Goal: Find specific page/section: Find specific page/section

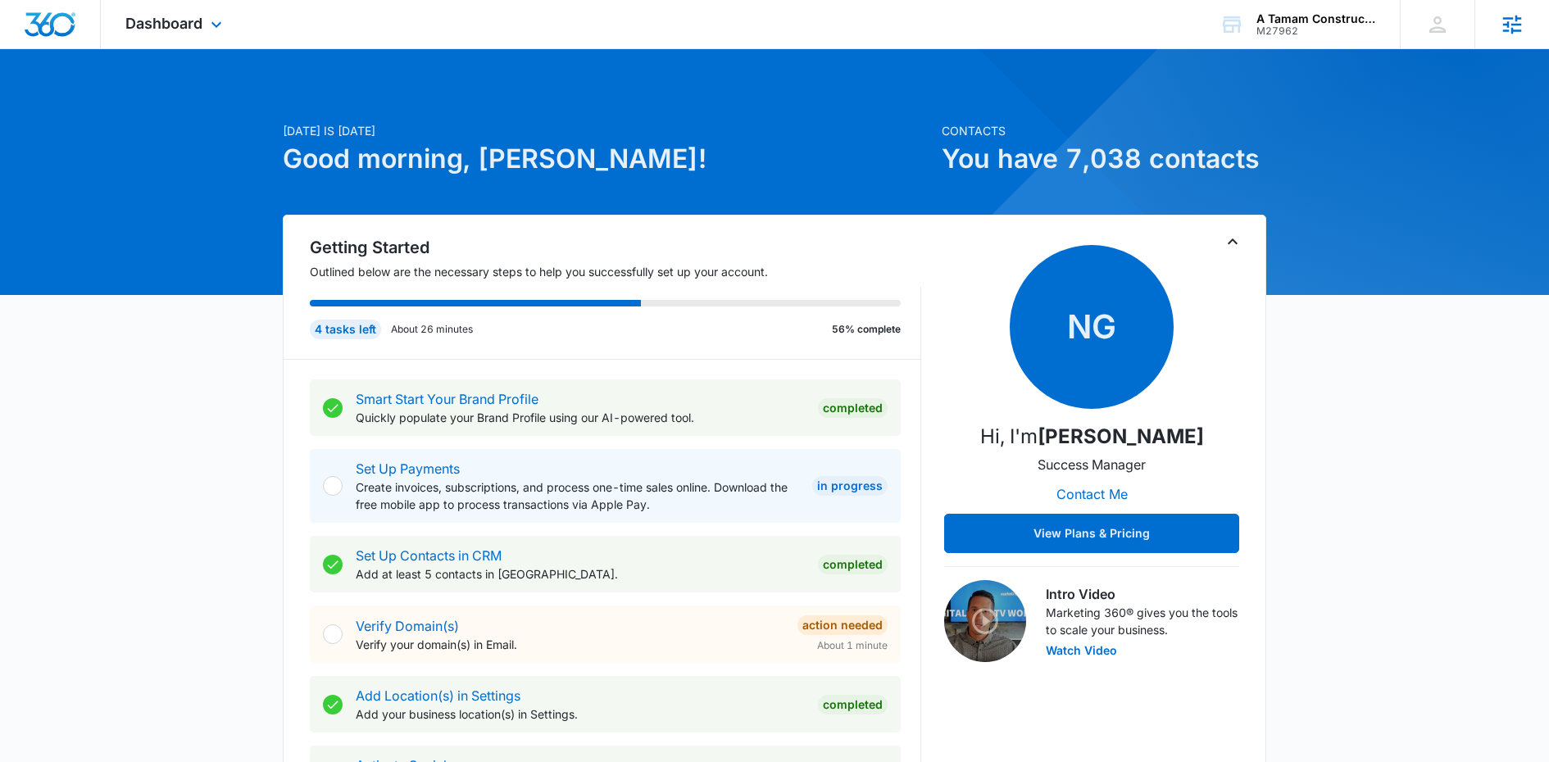
click at [1512, 20] on icon at bounding box center [1512, 24] width 25 height 25
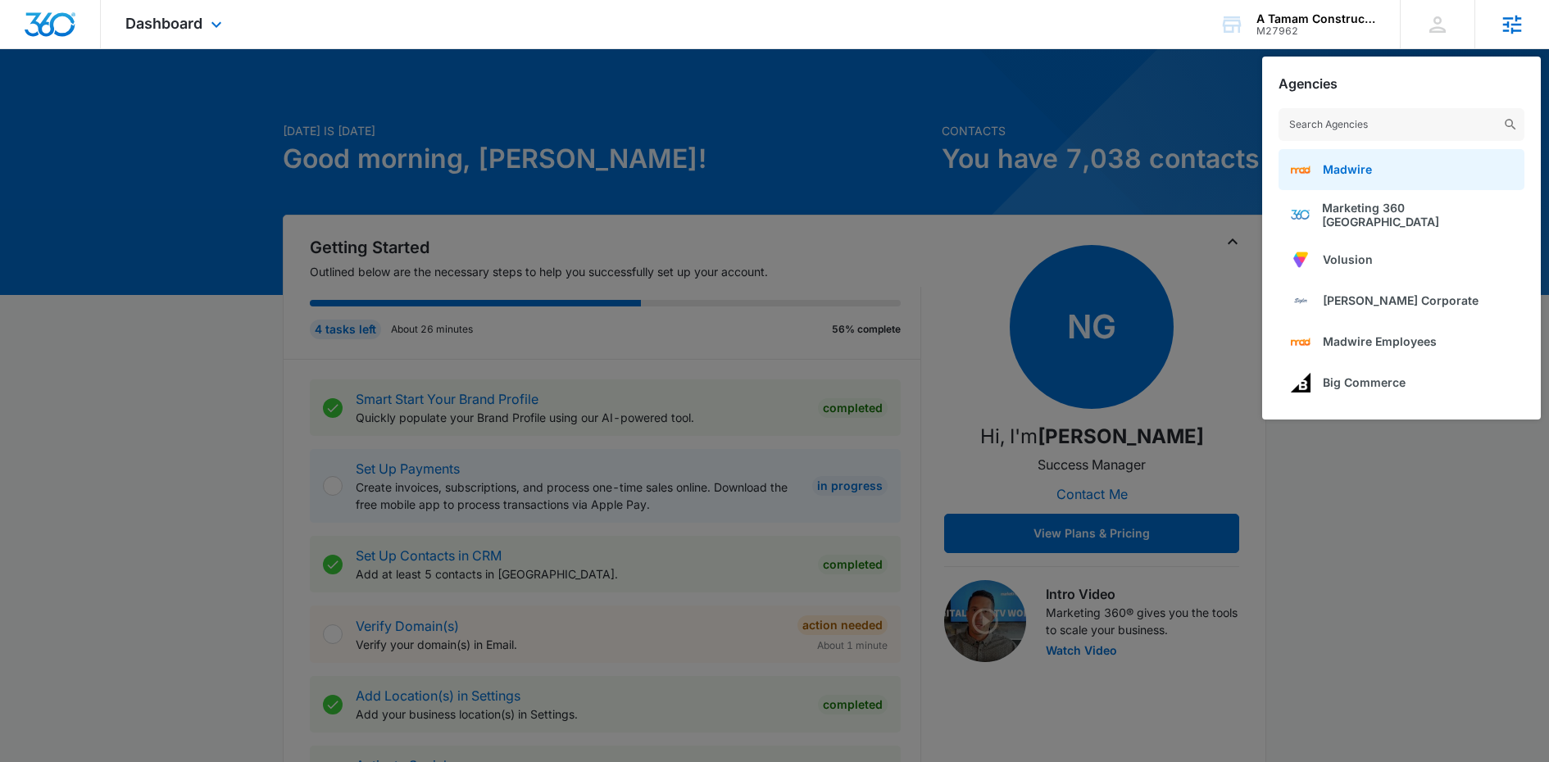
click at [1390, 170] on link "Madwire" at bounding box center [1402, 169] width 246 height 41
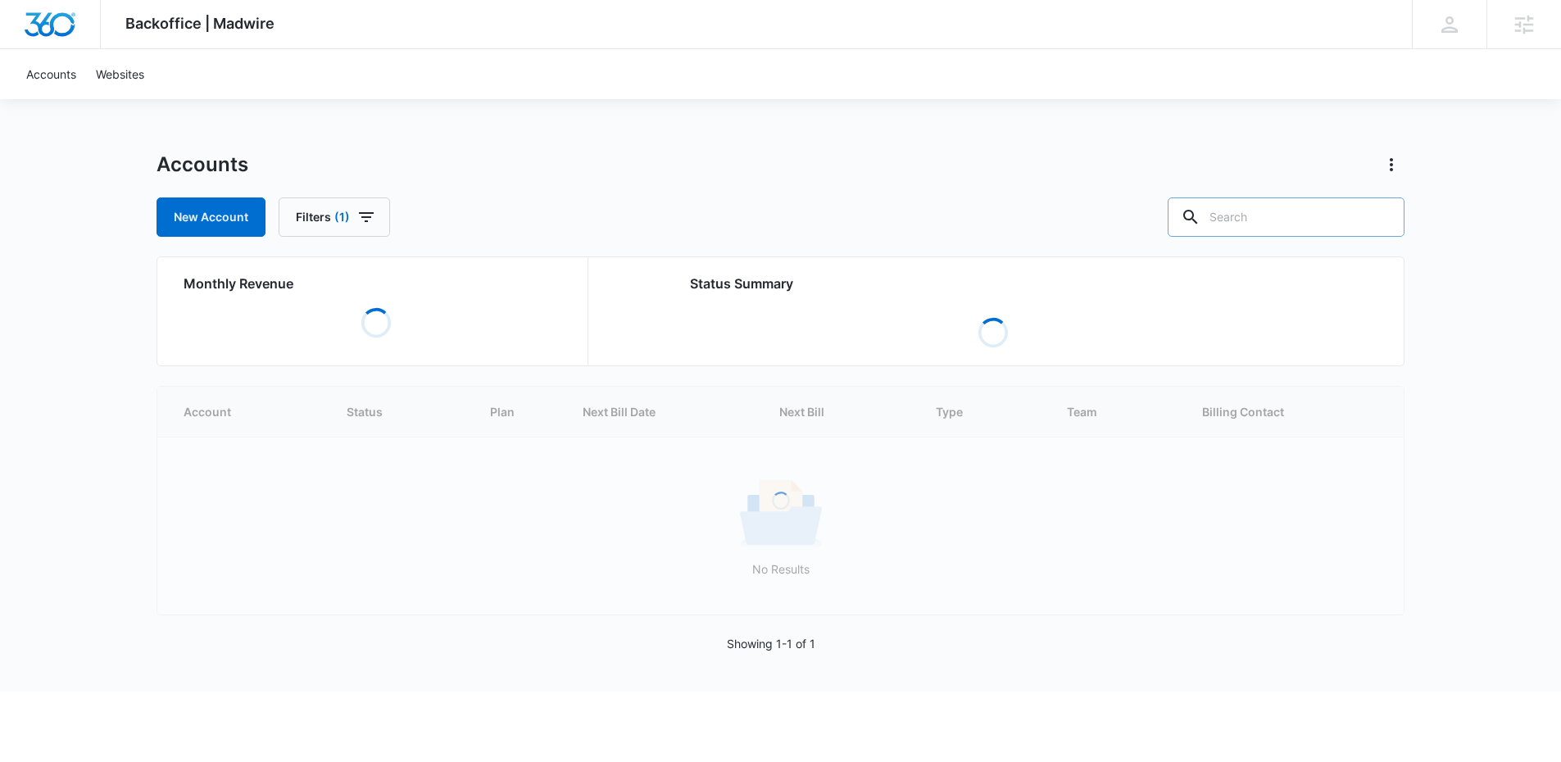
click at [1266, 220] on input "text" at bounding box center [1286, 217] width 237 height 39
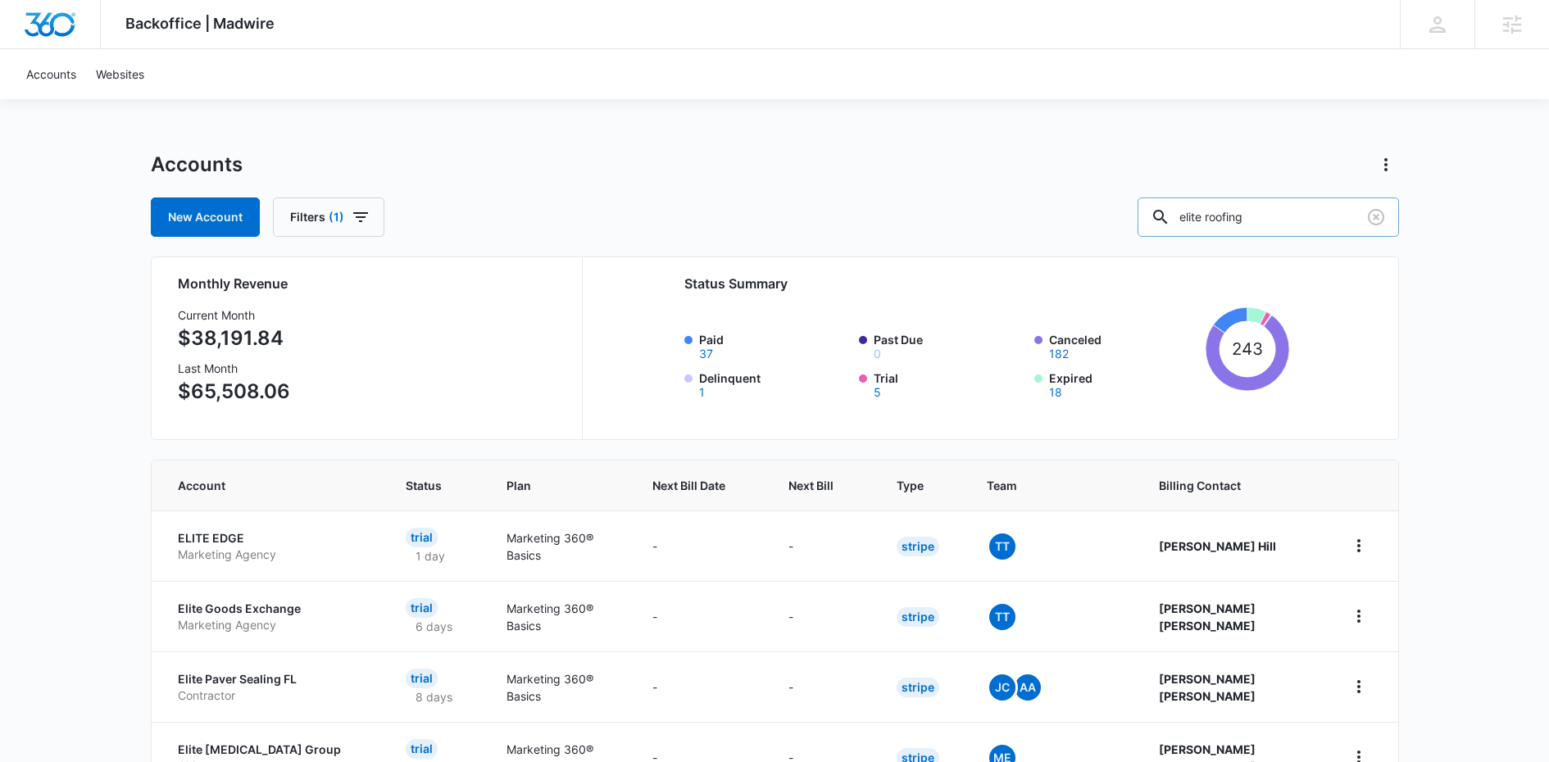
type input "elite roofing"
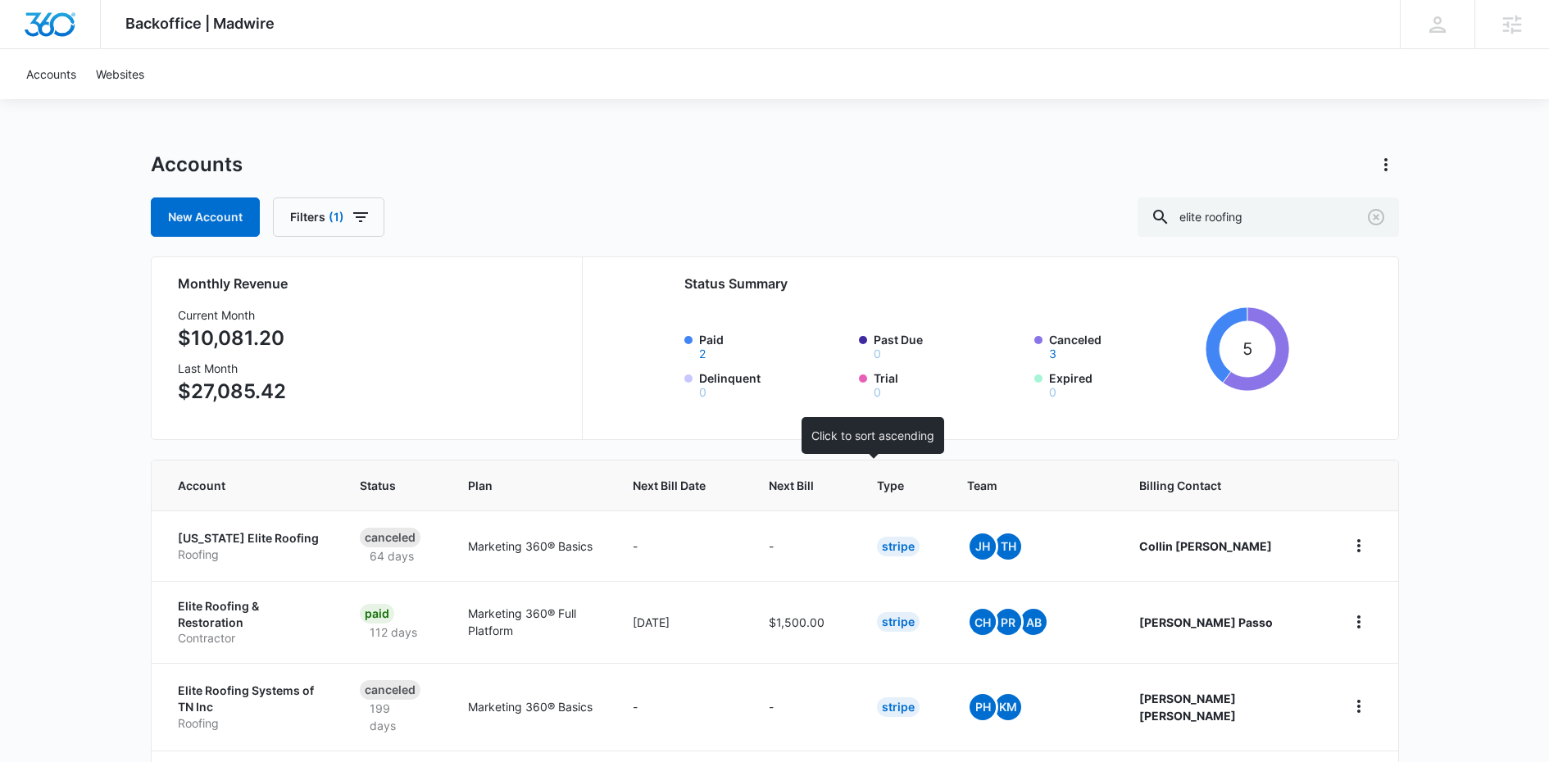
click at [814, 484] on span "Next Bill" at bounding box center [791, 485] width 45 height 17
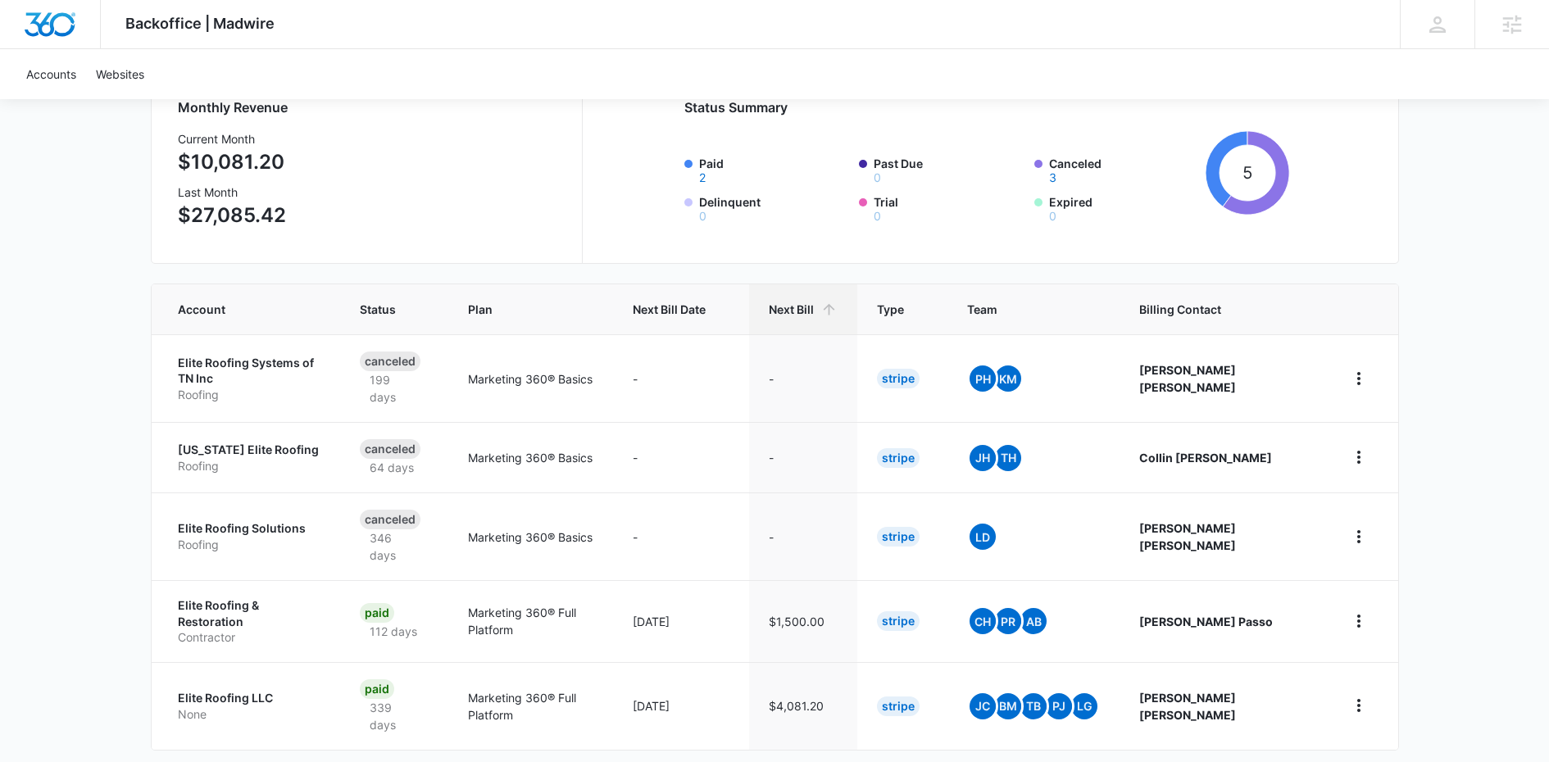
scroll to position [178, 0]
click at [245, 689] on p "Elite Roofing LLC" at bounding box center [249, 697] width 143 height 16
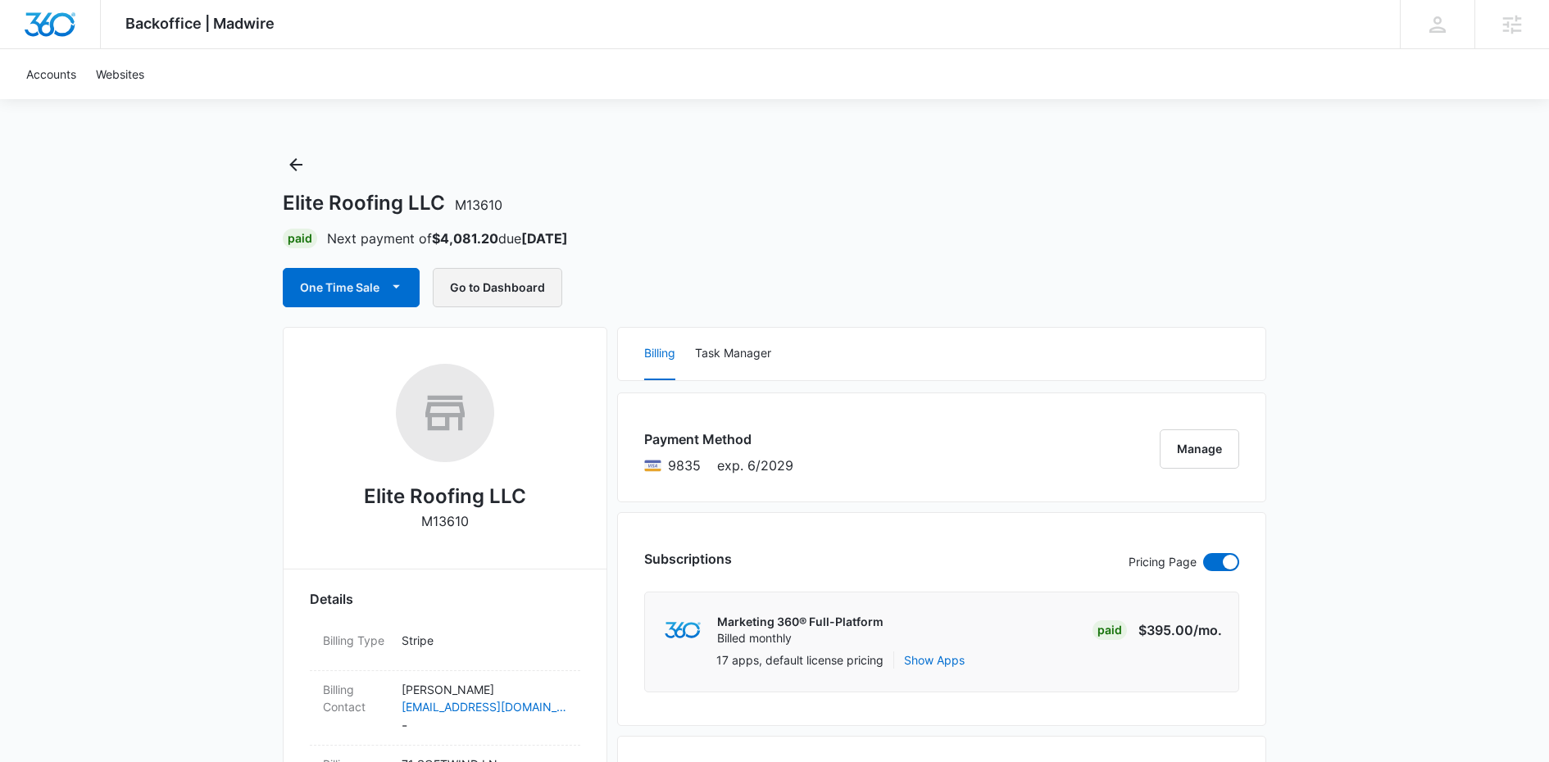
click at [517, 292] on button "Go to Dashboard" at bounding box center [498, 287] width 130 height 39
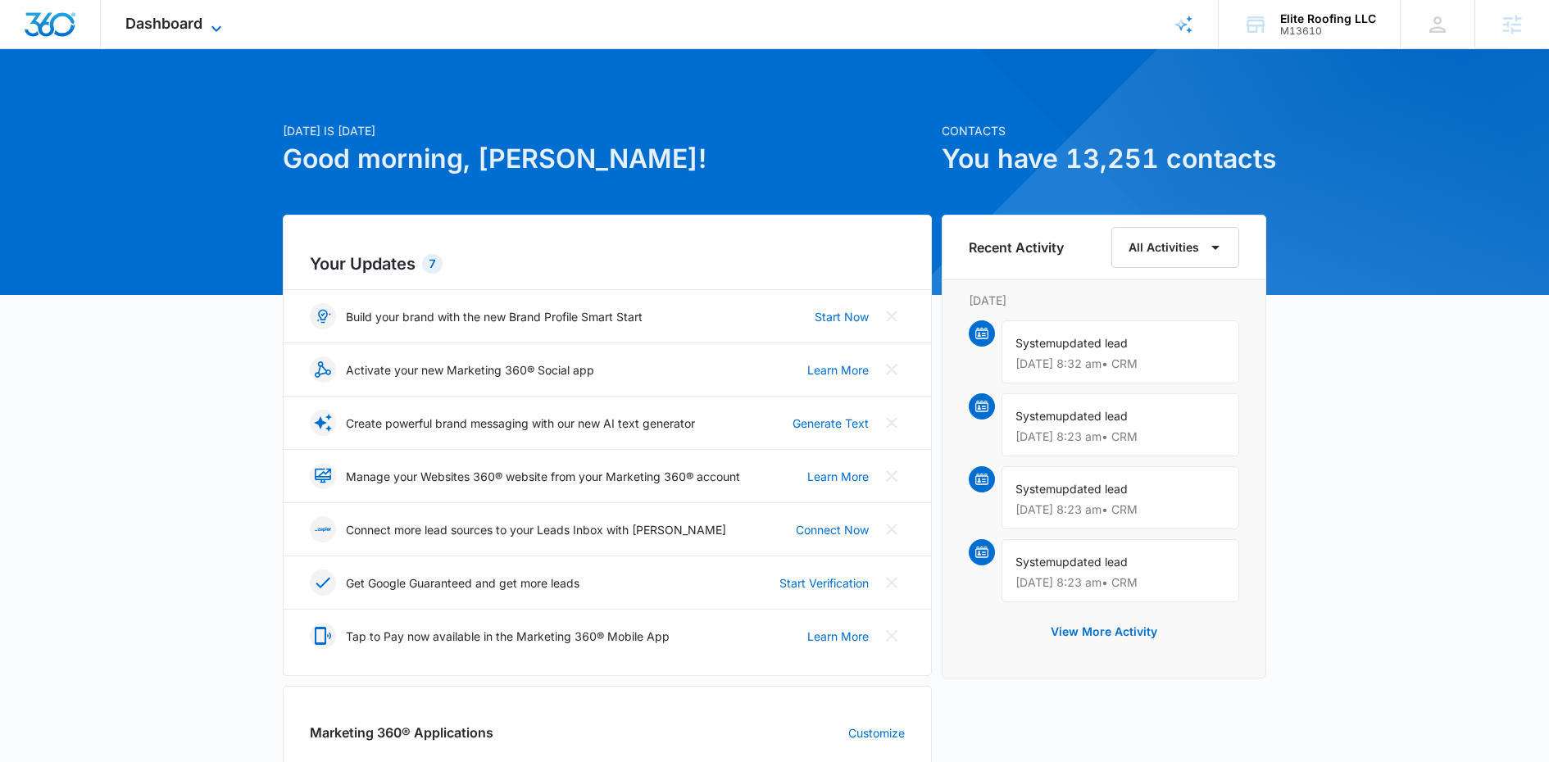
click at [160, 18] on span "Dashboard" at bounding box center [163, 23] width 77 height 17
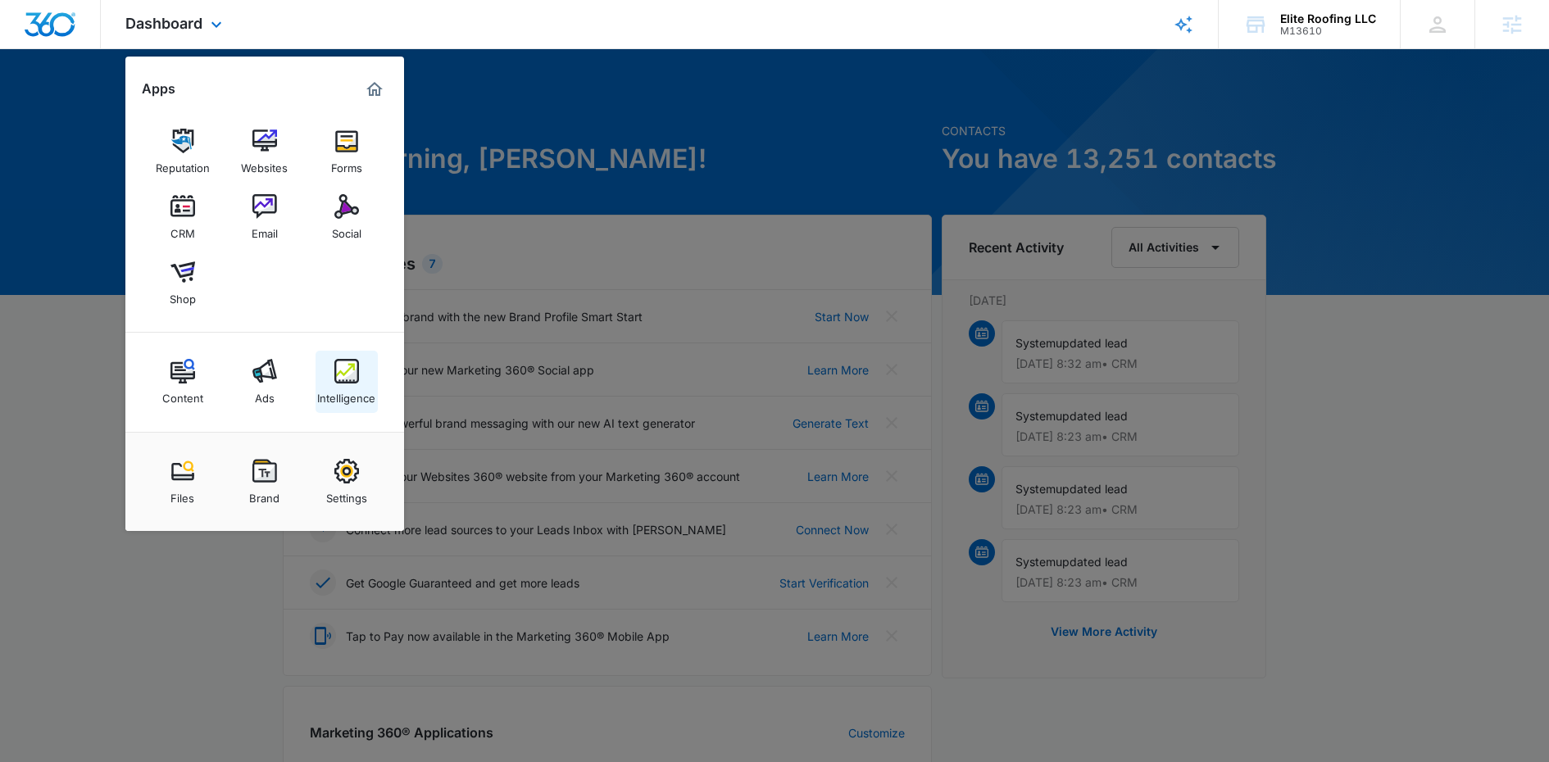
click at [348, 380] on img at bounding box center [346, 371] width 25 height 25
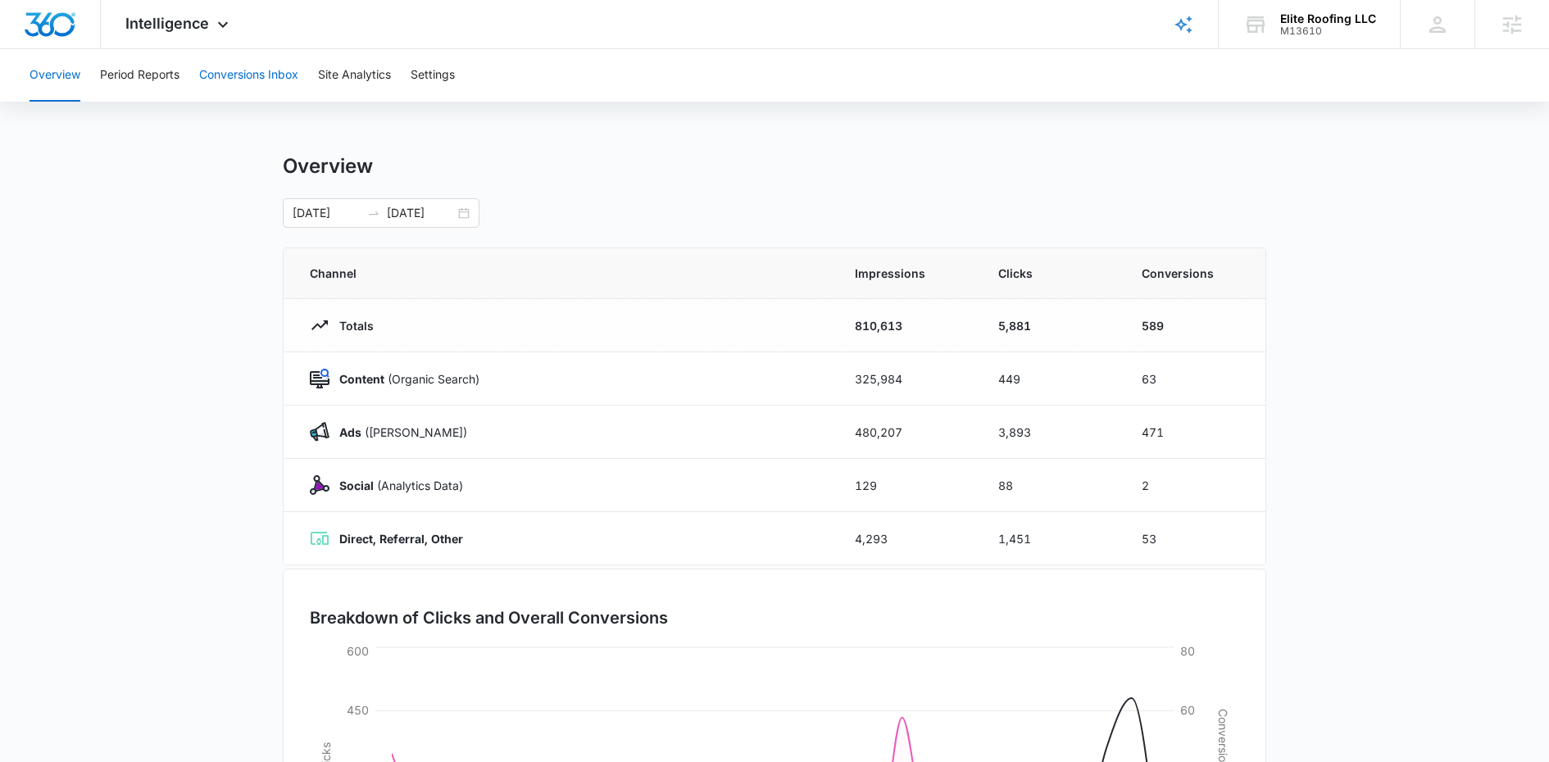
click at [216, 75] on button "Conversions Inbox" at bounding box center [248, 75] width 99 height 52
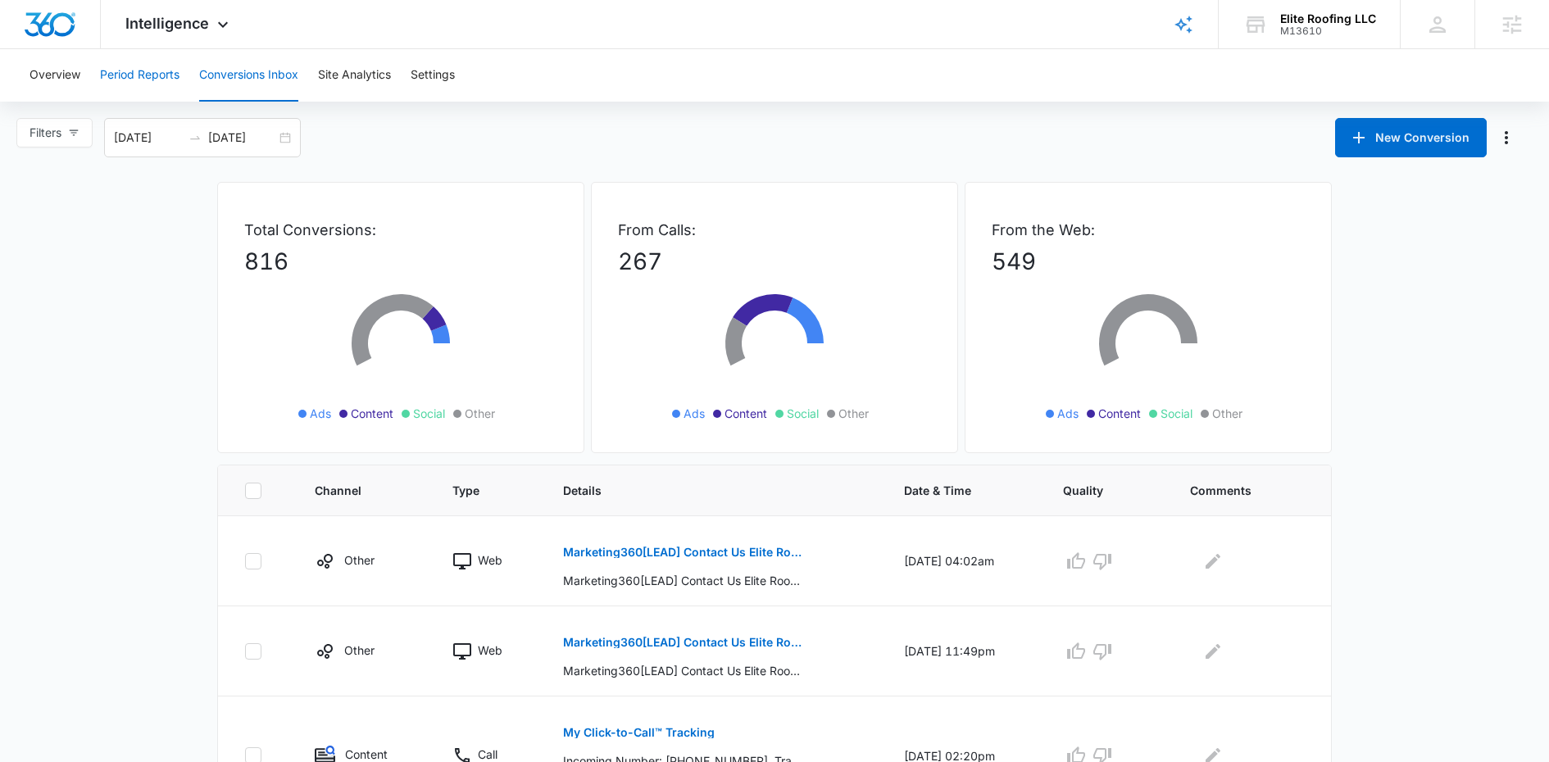
click at [138, 69] on button "Period Reports" at bounding box center [140, 75] width 80 height 52
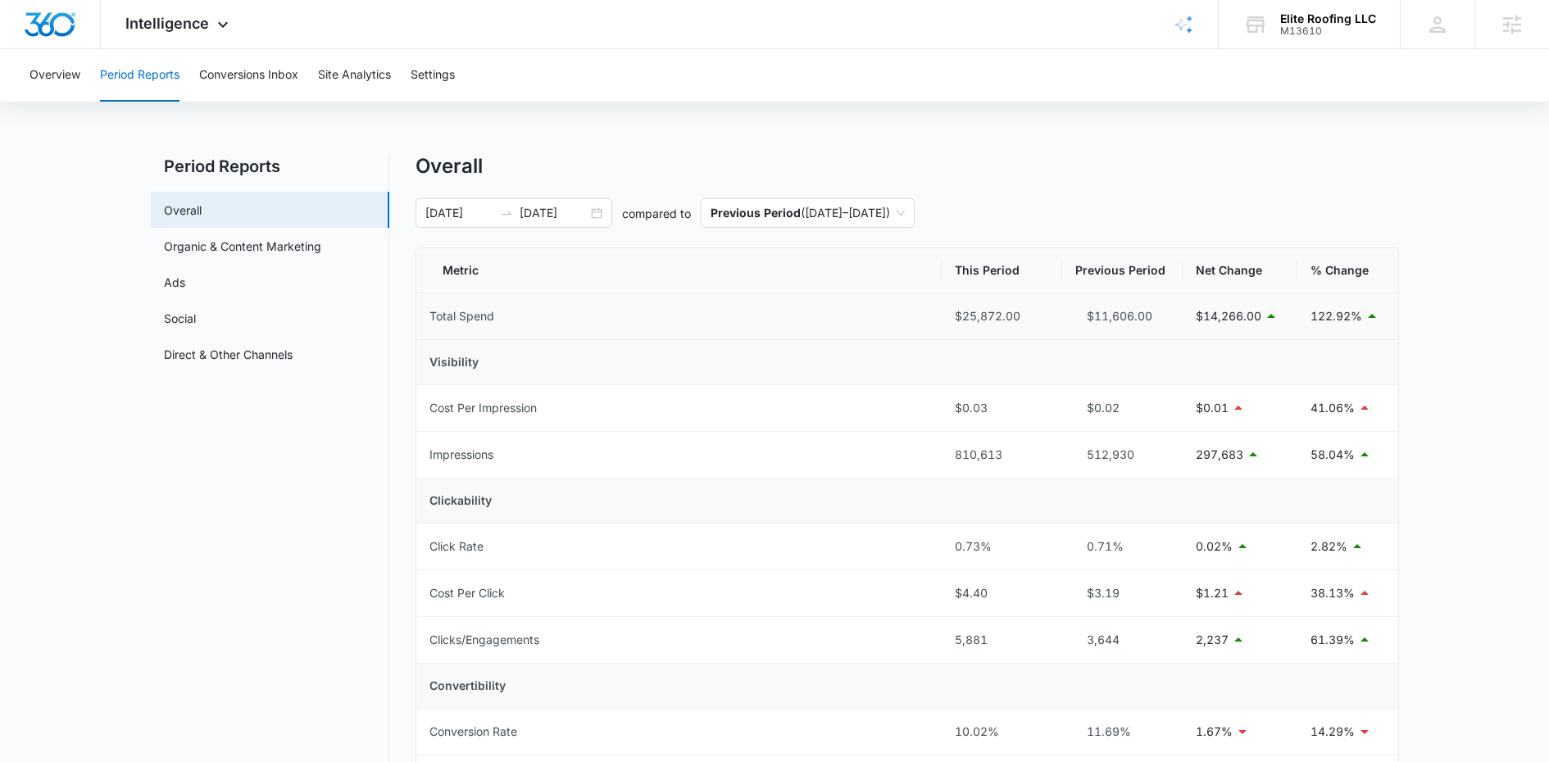
scroll to position [348, 0]
